Goal: Task Accomplishment & Management: Complete application form

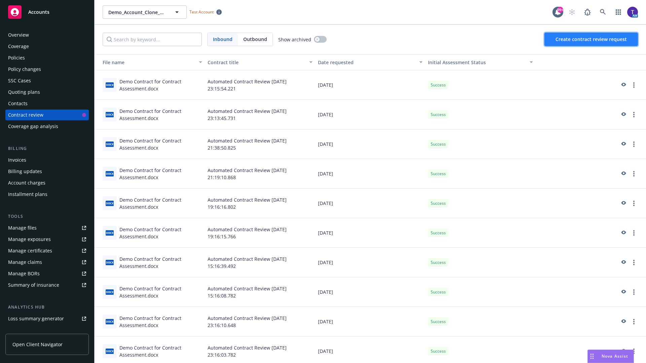
click at [592, 39] on span "Create contract review request" at bounding box center [591, 39] width 71 height 6
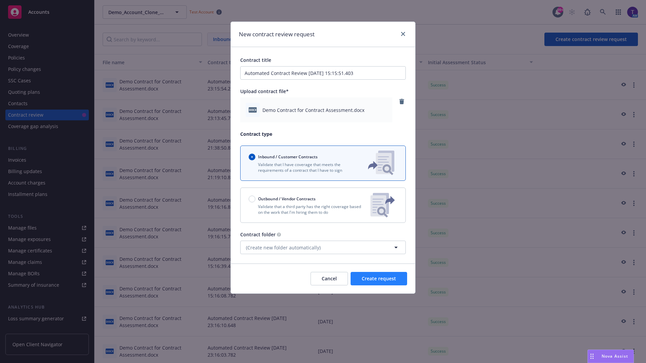
type input "Automated Contract Review 08-22-2025 15:15:51.403"
click at [379, 279] on span "Create request" at bounding box center [379, 279] width 34 height 6
